Goal: Transaction & Acquisition: Purchase product/service

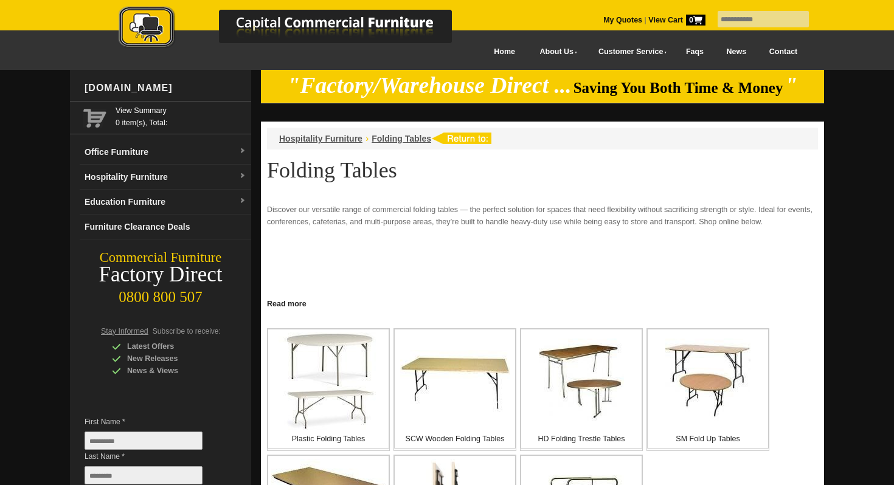
scroll to position [210, 0]
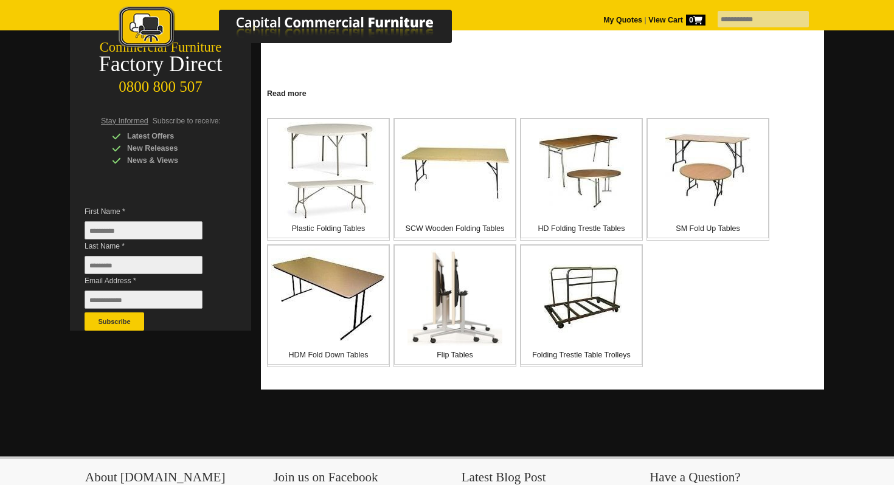
click at [364, 204] on img at bounding box center [328, 170] width 100 height 97
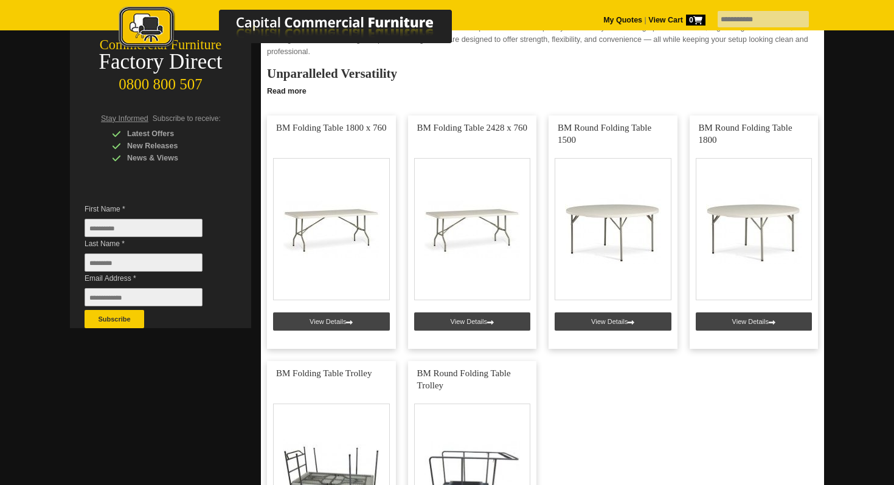
scroll to position [204, 0]
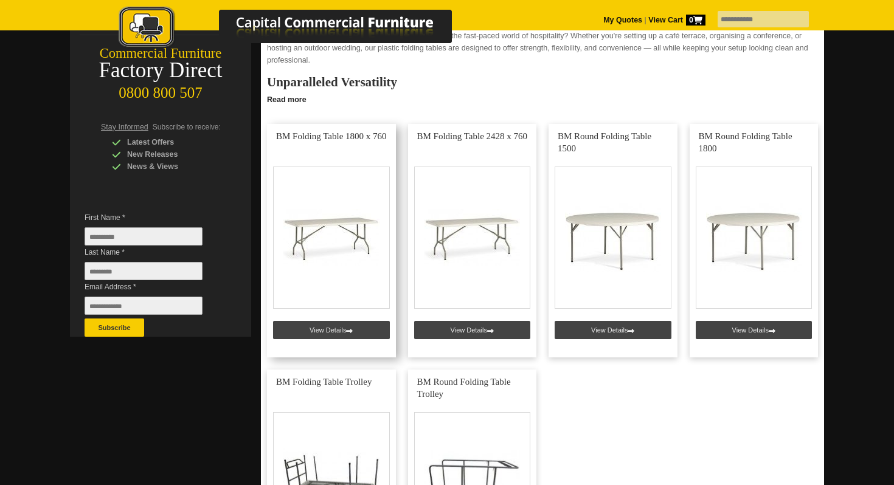
click at [326, 329] on link at bounding box center [331, 240] width 129 height 233
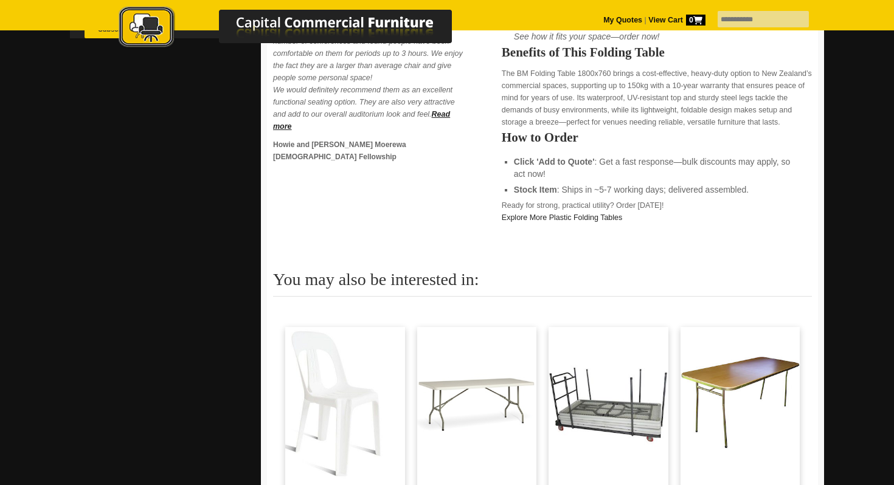
scroll to position [527, 0]
